Goal: Find specific page/section: Find specific page/section

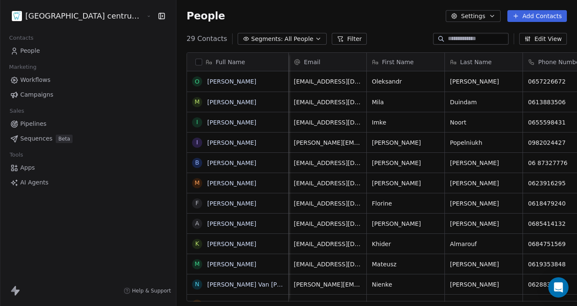
scroll to position [269, 432]
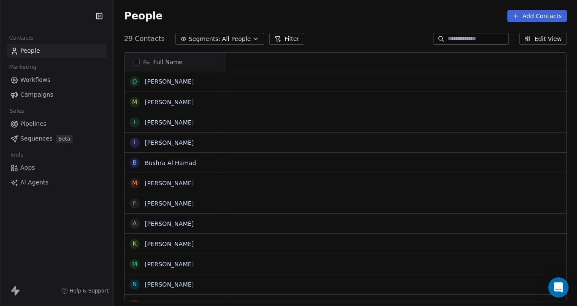
scroll to position [269, 432]
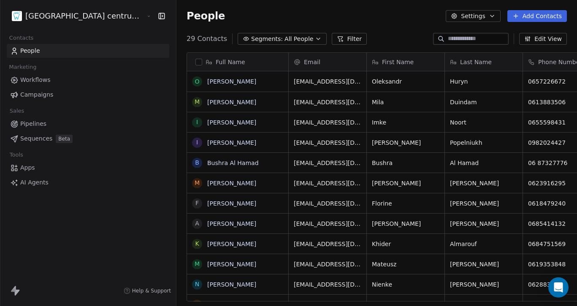
click at [71, 9] on html "Tandheelkundig centrum Sassembourg Contacts People Marketing Workflows Campaign…" at bounding box center [288, 153] width 577 height 306
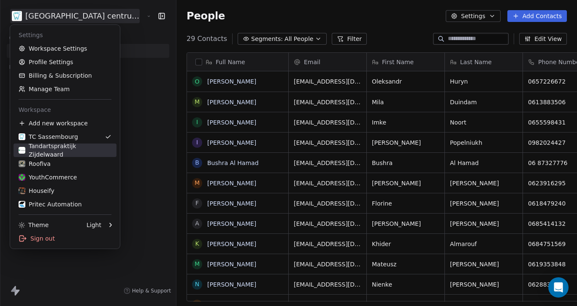
click at [64, 144] on link "Tandartspraktijk Zijdelwaard" at bounding box center [65, 151] width 103 height 14
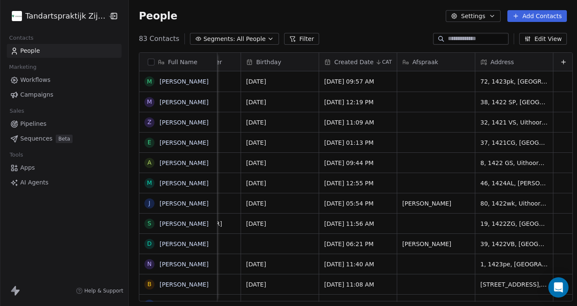
scroll to position [0, 445]
